Goal: Information Seeking & Learning: Check status

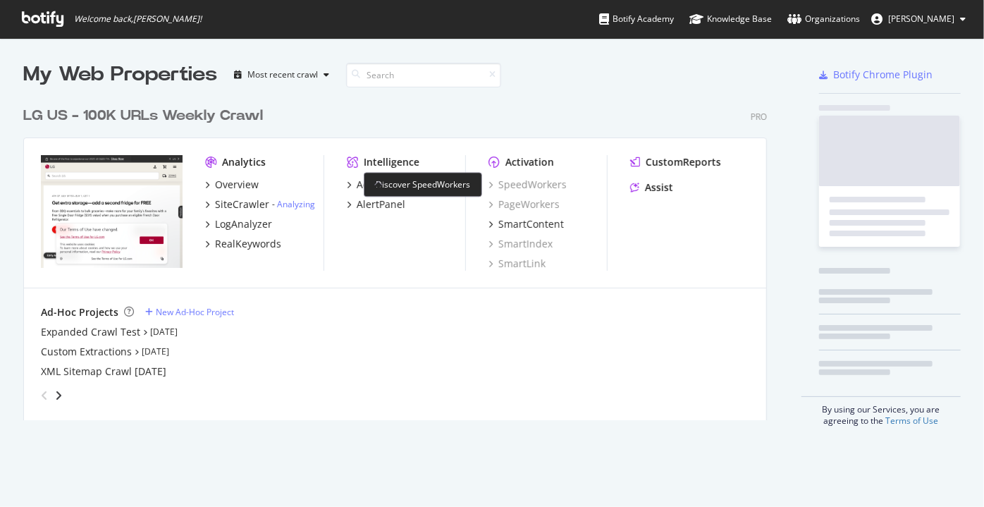
scroll to position [497, 964]
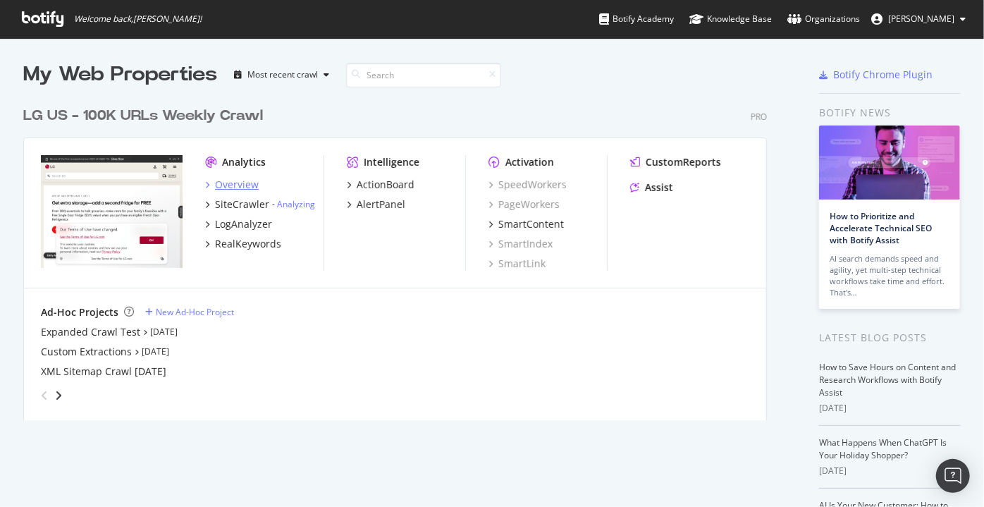
click at [232, 183] on div "Overview" at bounding box center [237, 185] width 44 height 14
